Goal: Navigation & Orientation: Find specific page/section

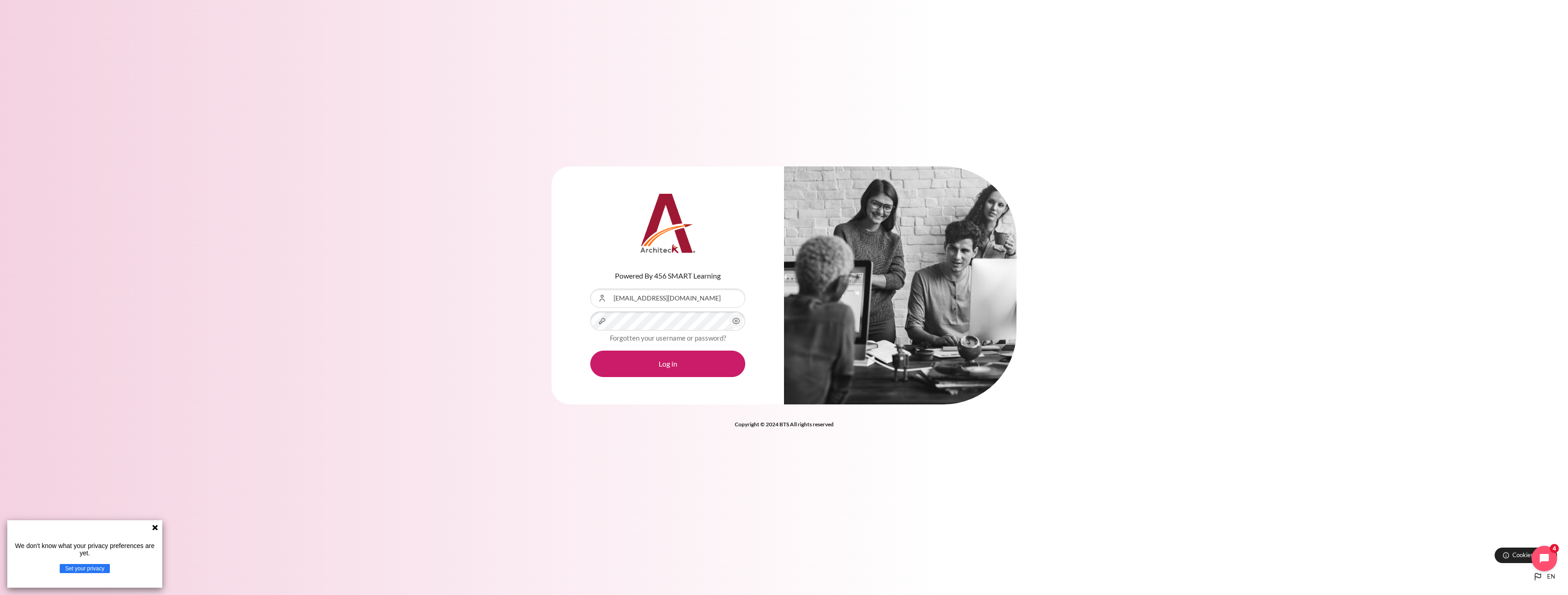
drag, startPoint x: 731, startPoint y: 297, endPoint x: 728, endPoint y: 301, distance: 5.0
click at [591, 289] on div "Content" at bounding box center [591, 289] width 0 height 0
click at [677, 358] on button "Log in" at bounding box center [668, 364] width 155 height 26
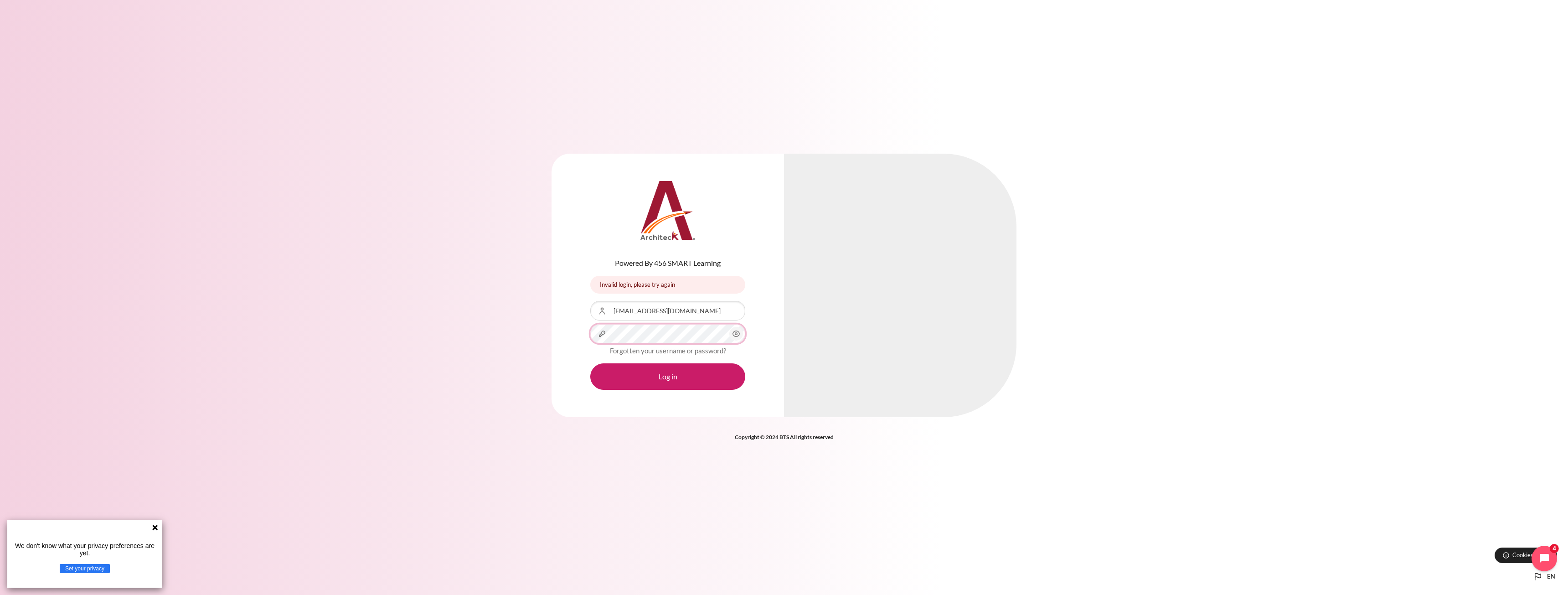
click at [591, 364] on button "Log in" at bounding box center [668, 377] width 155 height 26
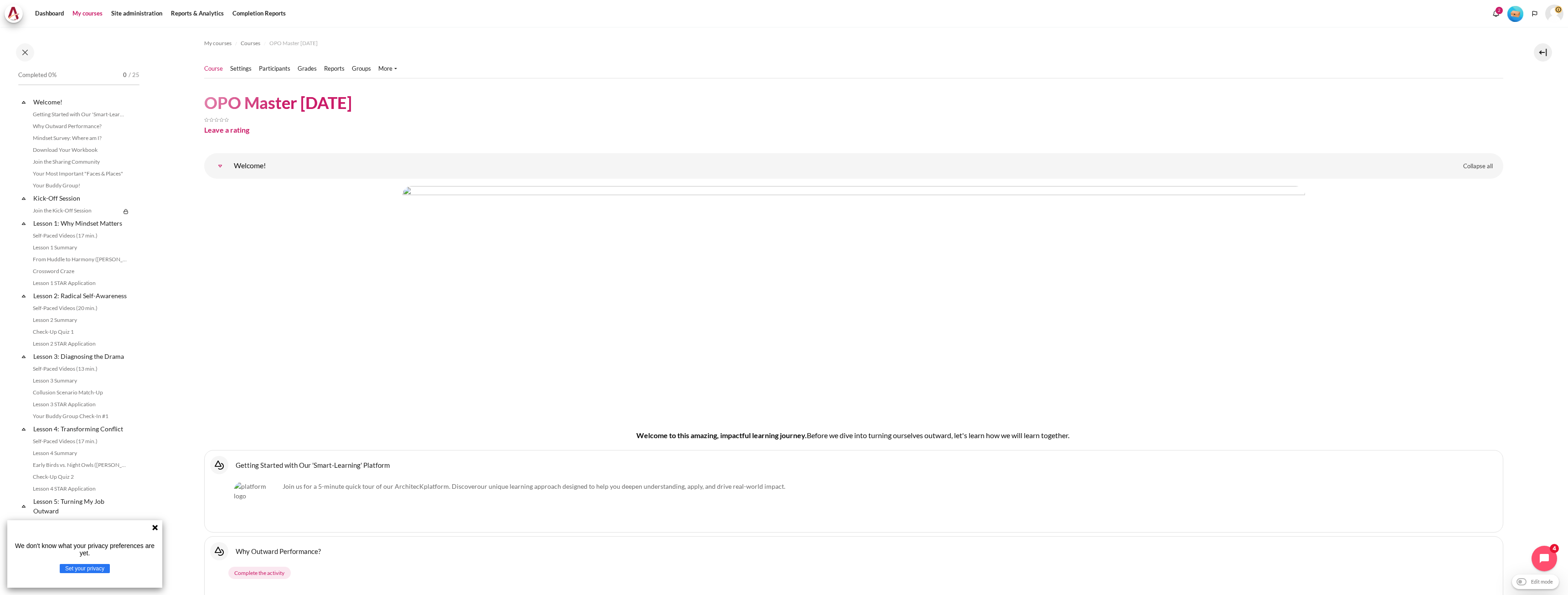
click at [80, 14] on link "My courses" at bounding box center [87, 14] width 37 height 18
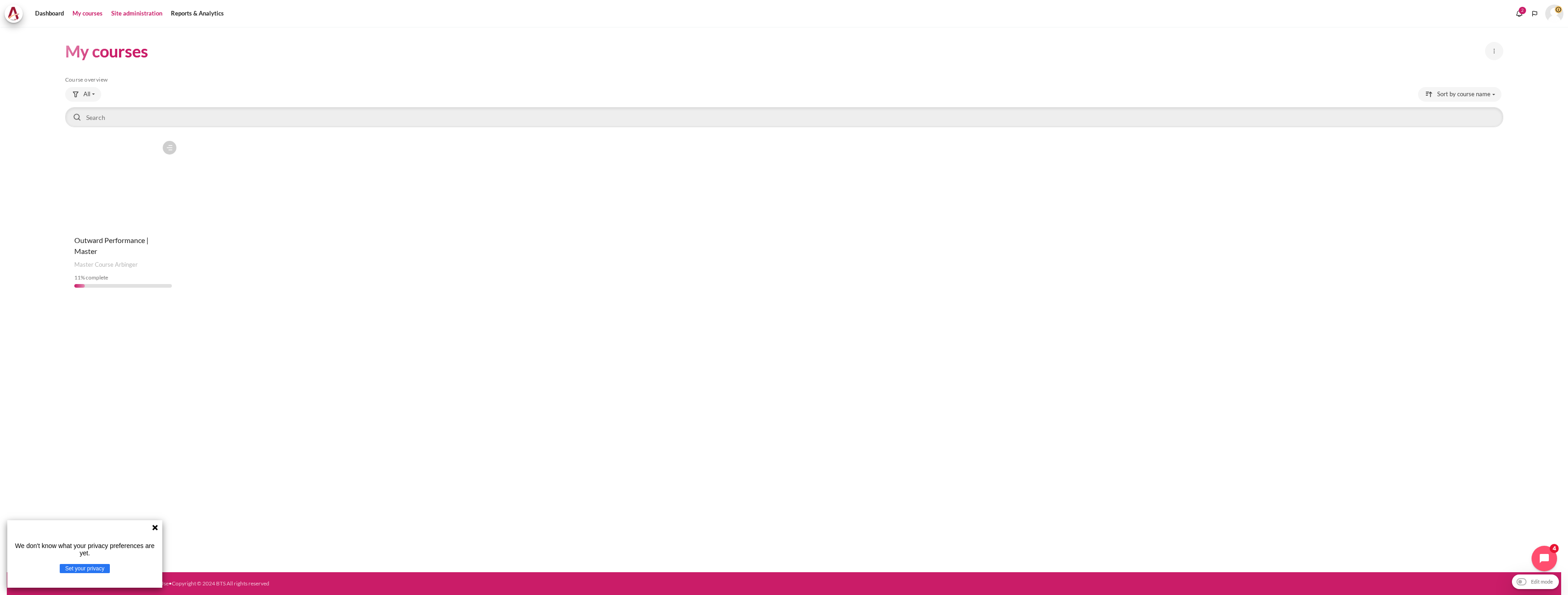
click at [144, 14] on link "Site administration" at bounding box center [137, 14] width 57 height 18
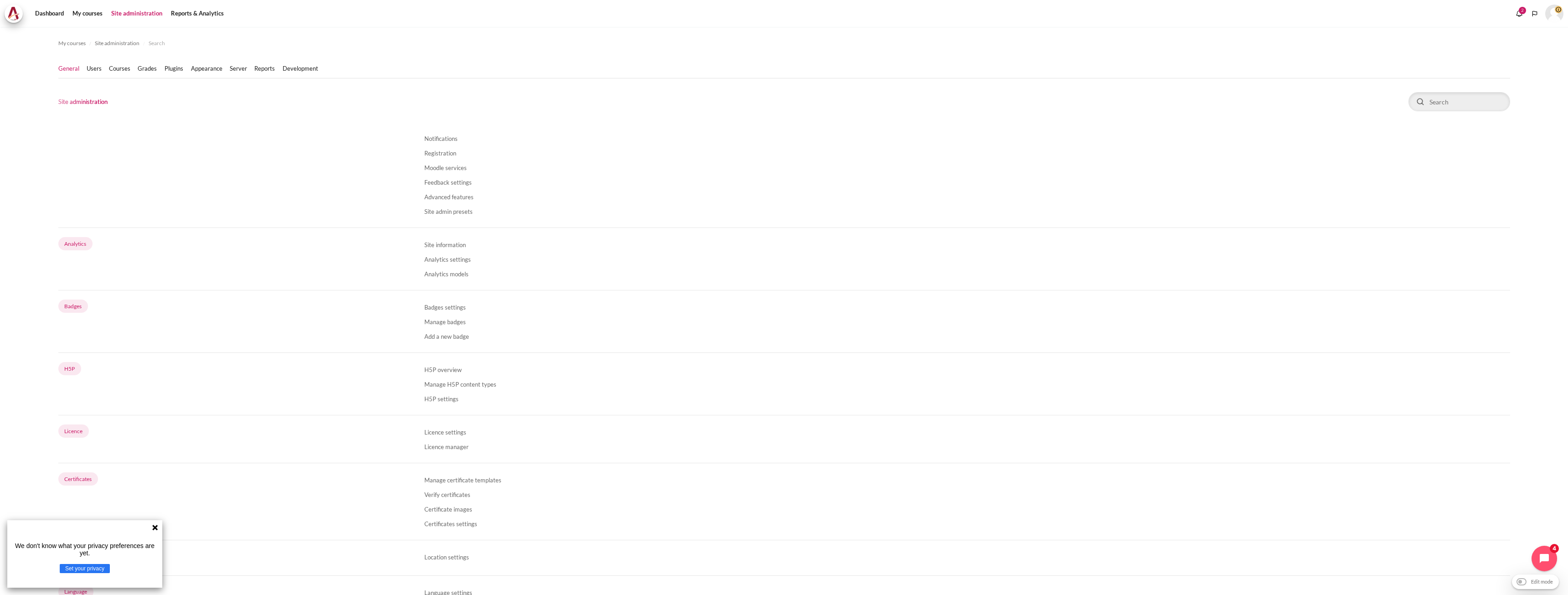
click at [342, 25] on nav "Dashboard" at bounding box center [784, 13] width 1568 height 27
